Goal: Transaction & Acquisition: Purchase product/service

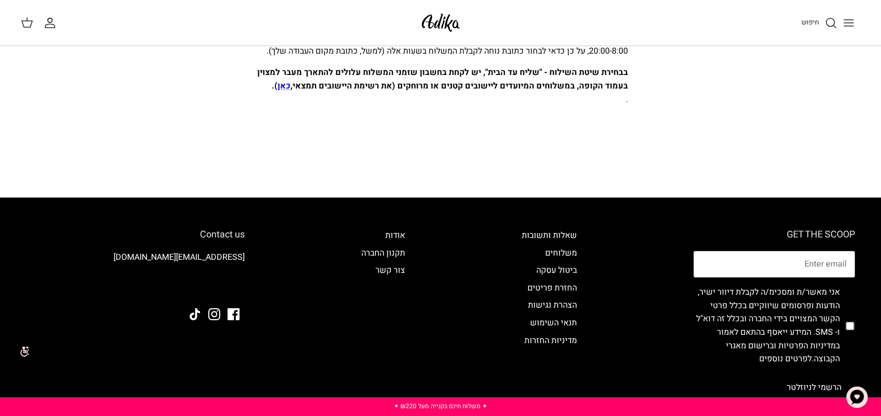
scroll to position [573, 0]
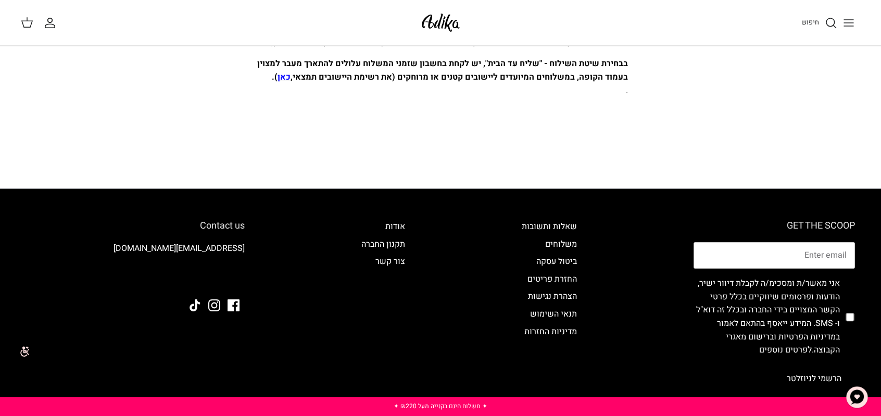
click at [854, 26] on icon "Toggle menu" at bounding box center [848, 23] width 12 height 12
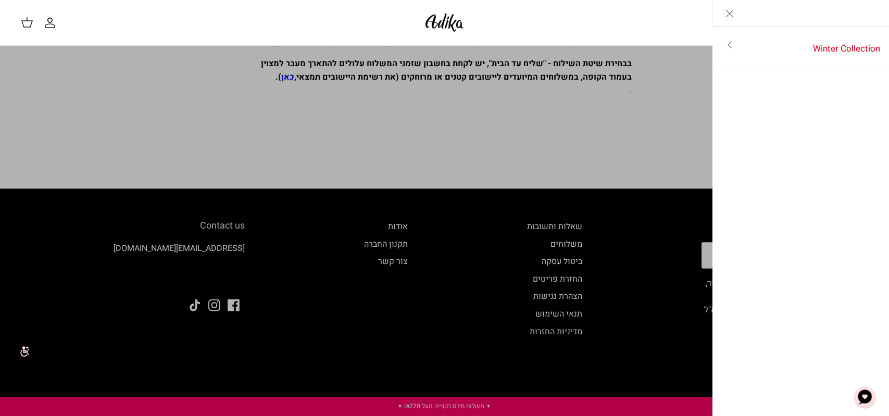
drag, startPoint x: 609, startPoint y: 58, endPoint x: 625, endPoint y: 83, distance: 30.2
click at [609, 59] on link "Toggle menu" at bounding box center [444, 208] width 889 height 416
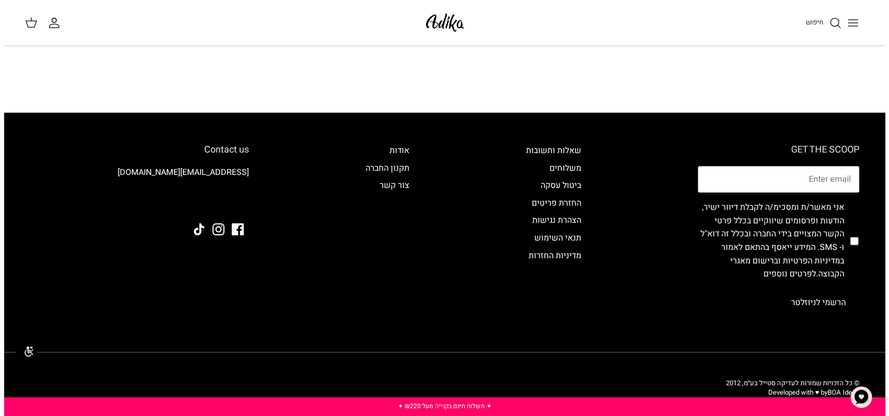
scroll to position [661, 0]
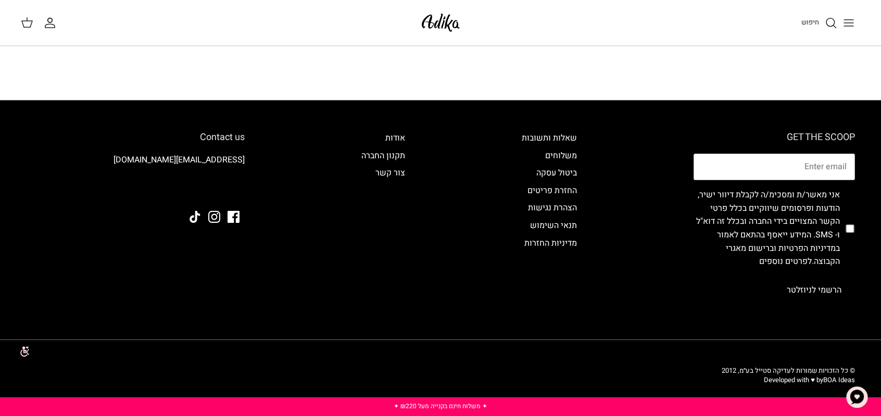
click at [830, 21] on icon "חיפוש" at bounding box center [831, 23] width 12 height 12
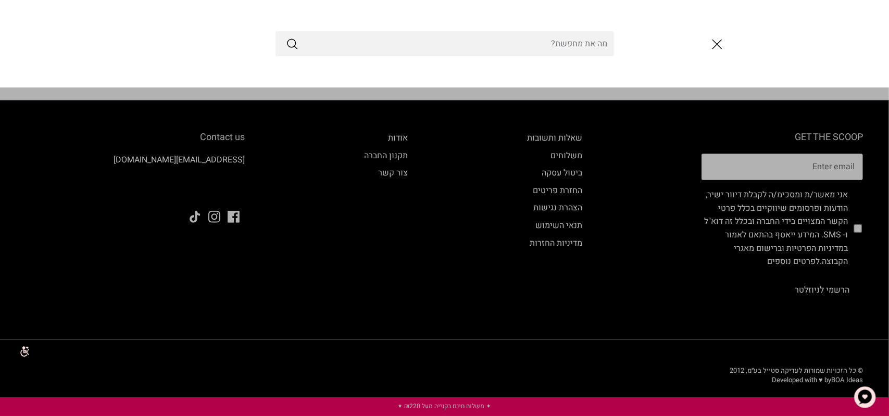
click at [541, 49] on input "Search Store" at bounding box center [444, 43] width 338 height 25
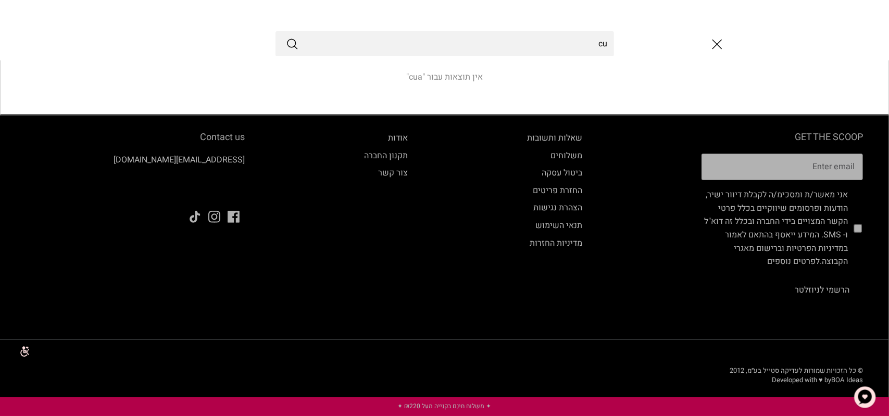
type input "c"
type input "[PERSON_NAME] לגבר"
click at [286, 37] on button "Submit" at bounding box center [292, 44] width 12 height 14
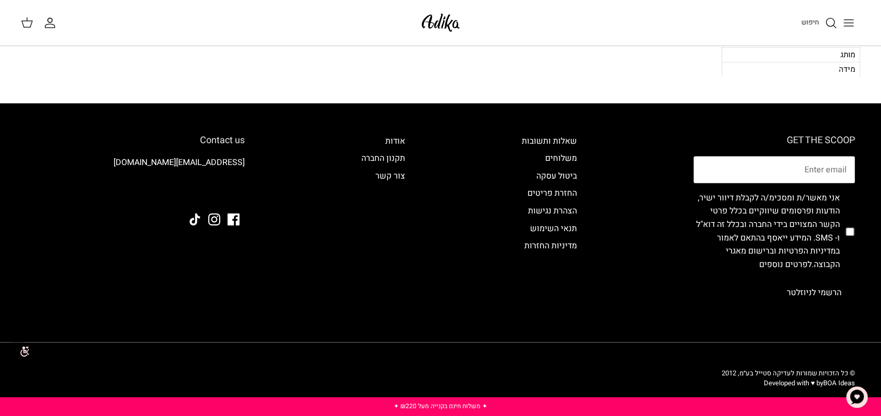
scroll to position [43, 0]
